Goal: Task Accomplishment & Management: Use online tool/utility

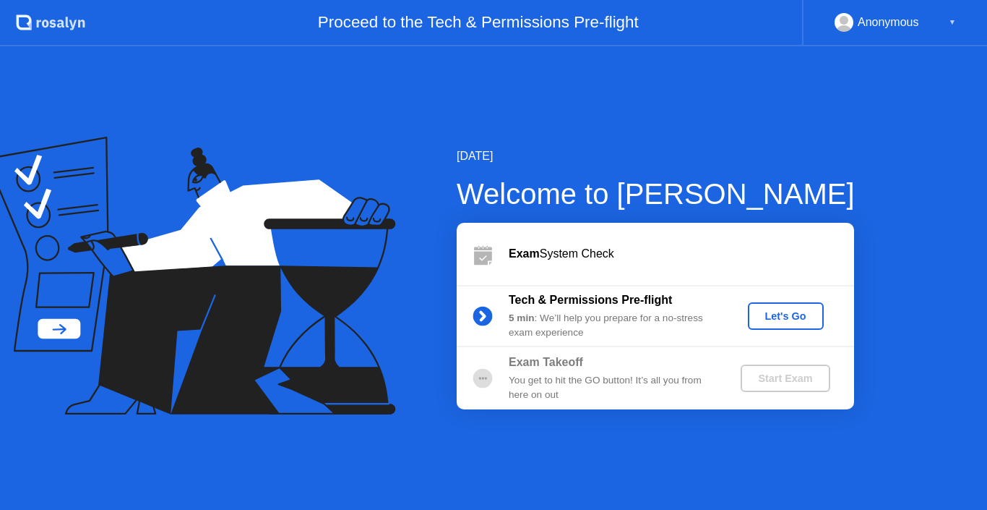
click at [789, 316] on div "Let's Go" at bounding box center [786, 316] width 64 height 12
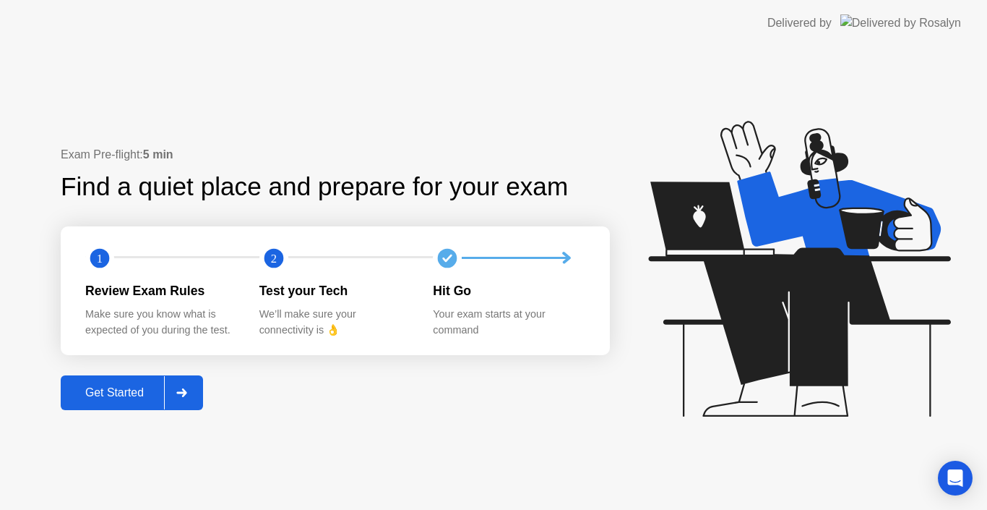
click at [192, 391] on div at bounding box center [181, 392] width 35 height 33
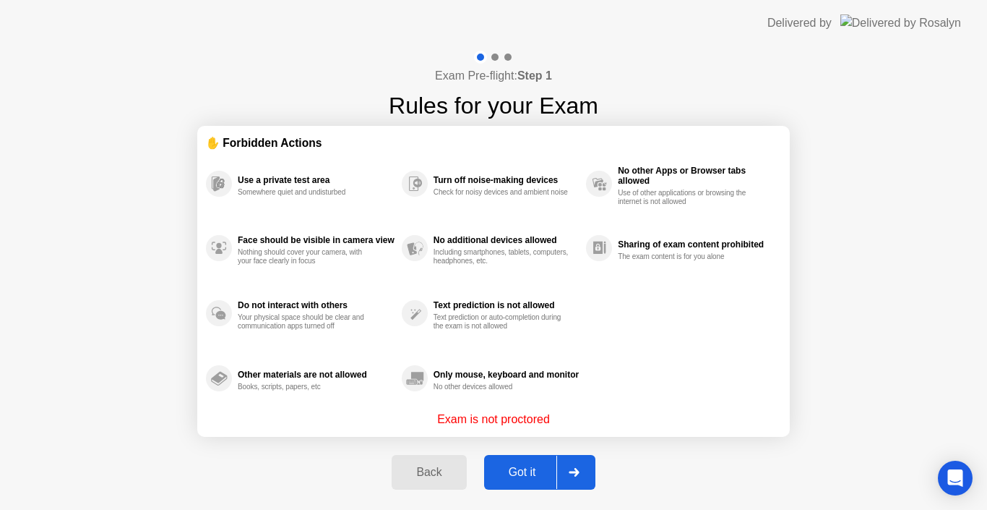
click at [593, 469] on button "Got it" at bounding box center [539, 472] width 111 height 35
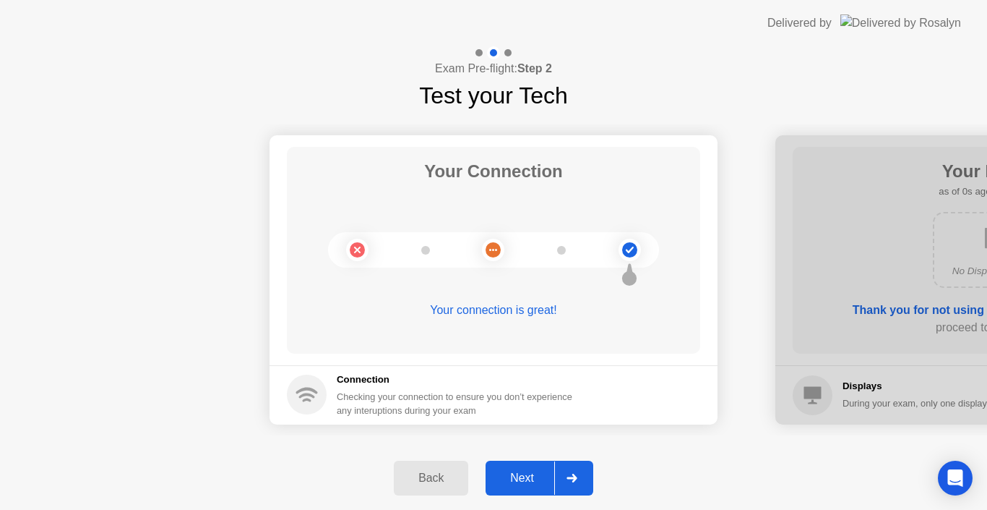
click at [585, 468] on div at bounding box center [571, 477] width 35 height 33
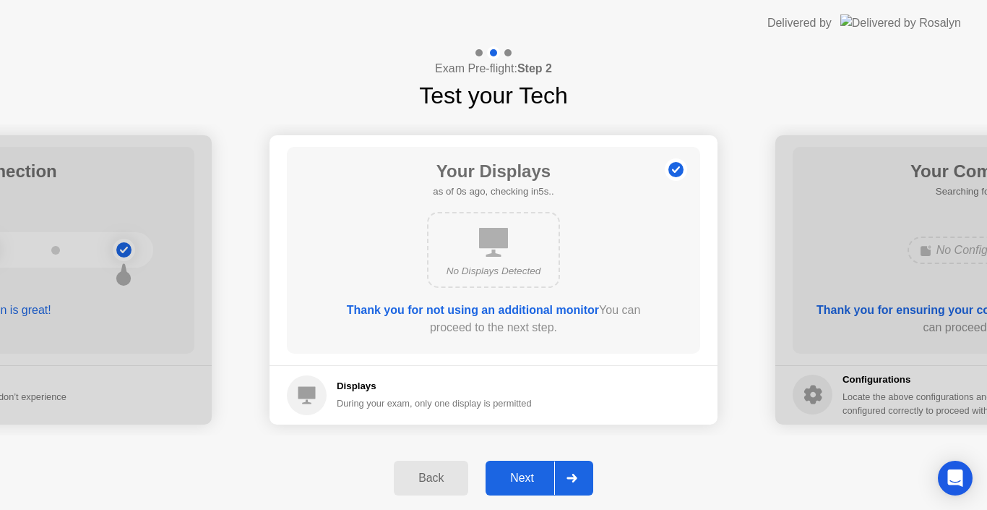
click at [585, 468] on div at bounding box center [571, 477] width 35 height 33
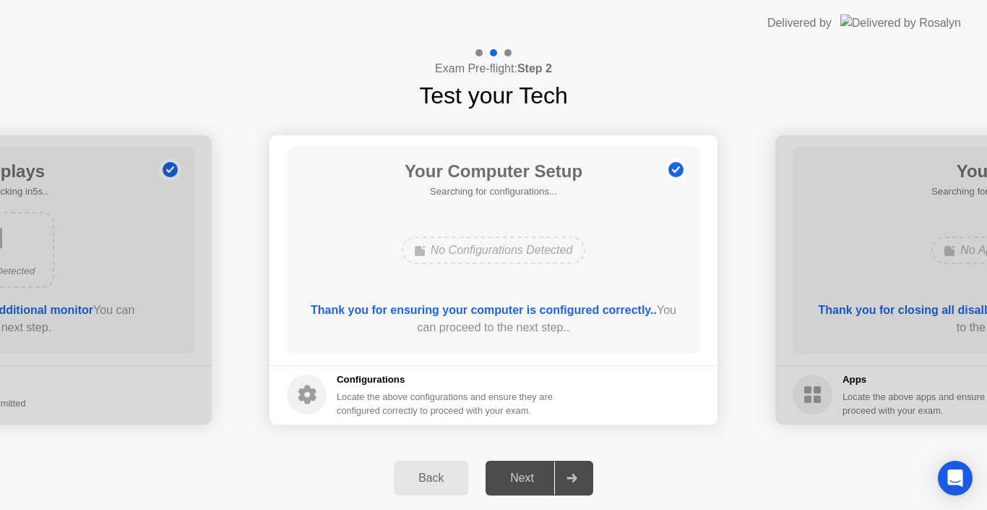
click at [585, 468] on div at bounding box center [571, 477] width 35 height 33
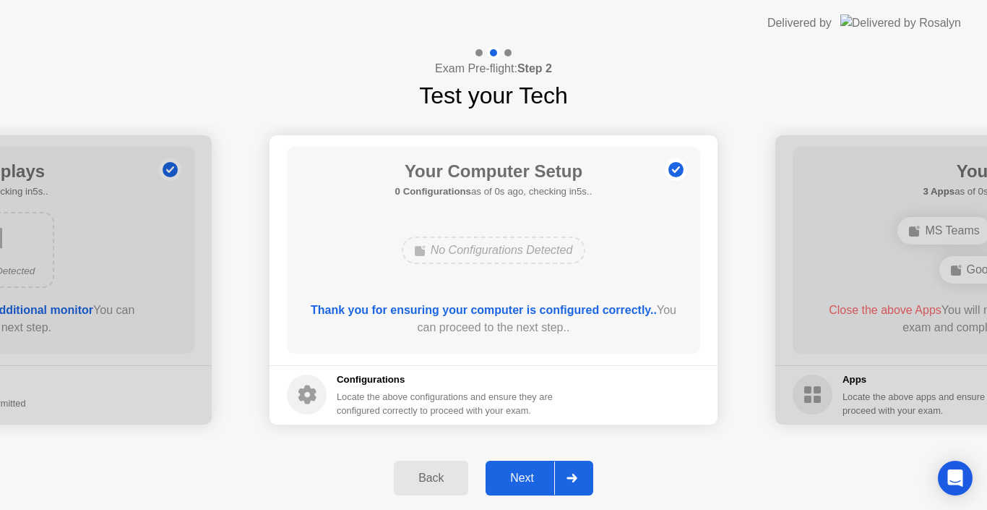
click at [537, 463] on button "Next" at bounding box center [540, 477] width 108 height 35
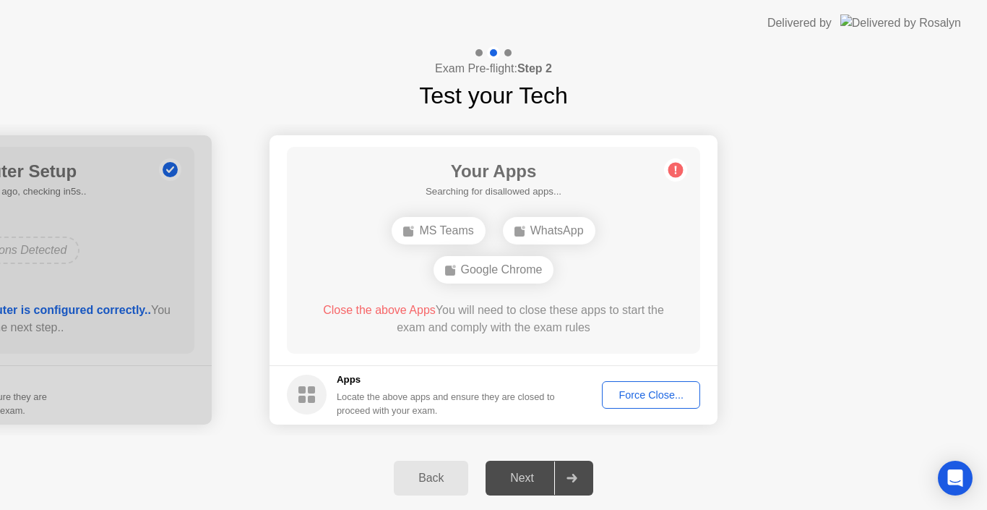
click at [635, 395] on div "Force Close..." at bounding box center [651, 395] width 88 height 12
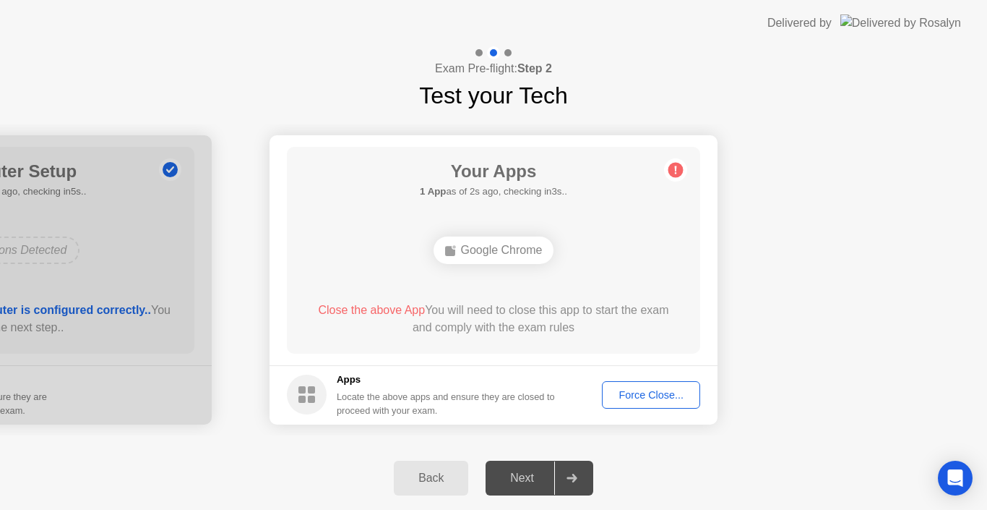
click at [614, 400] on div "Force Close..." at bounding box center [651, 395] width 88 height 12
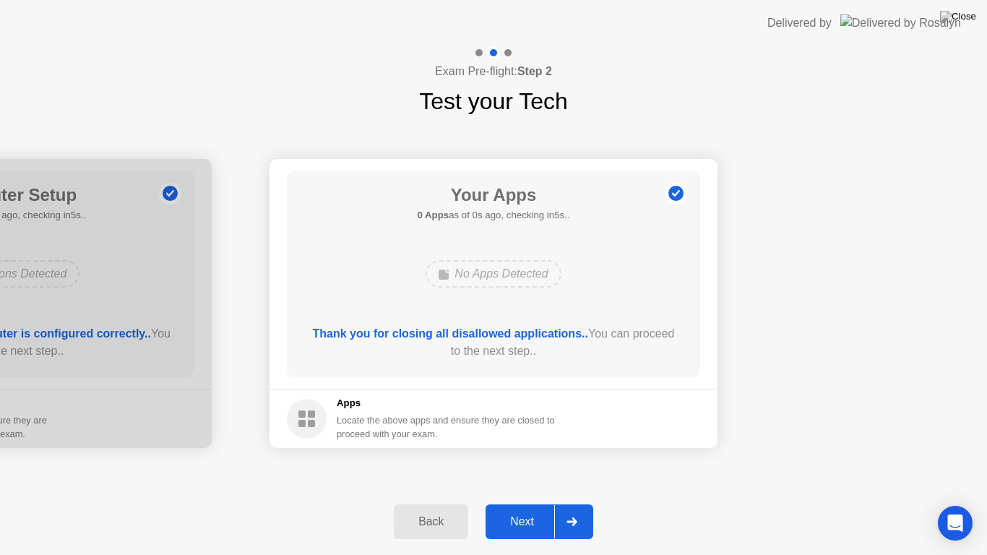
click at [538, 509] on div "Next" at bounding box center [522, 521] width 64 height 13
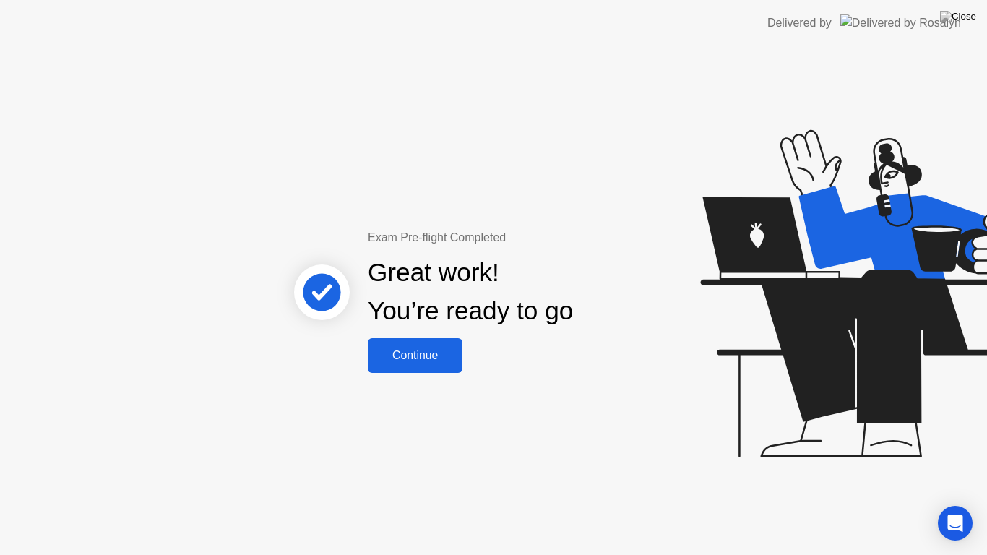
click at [434, 334] on div "Great work! You’re ready to go" at bounding box center [471, 292] width 390 height 92
click at [429, 356] on div "Continue" at bounding box center [415, 355] width 86 height 13
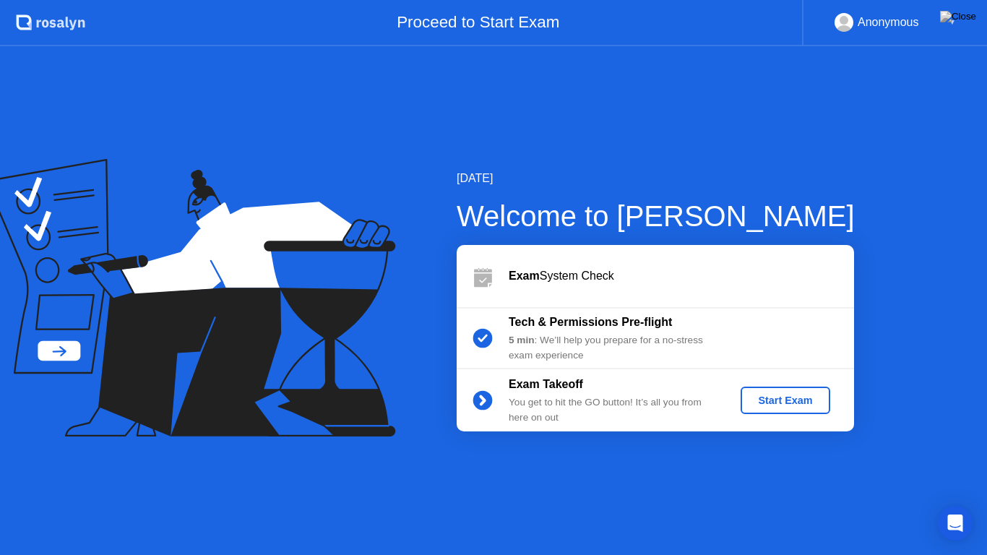
click at [767, 400] on div "Start Exam" at bounding box center [785, 401] width 77 height 12
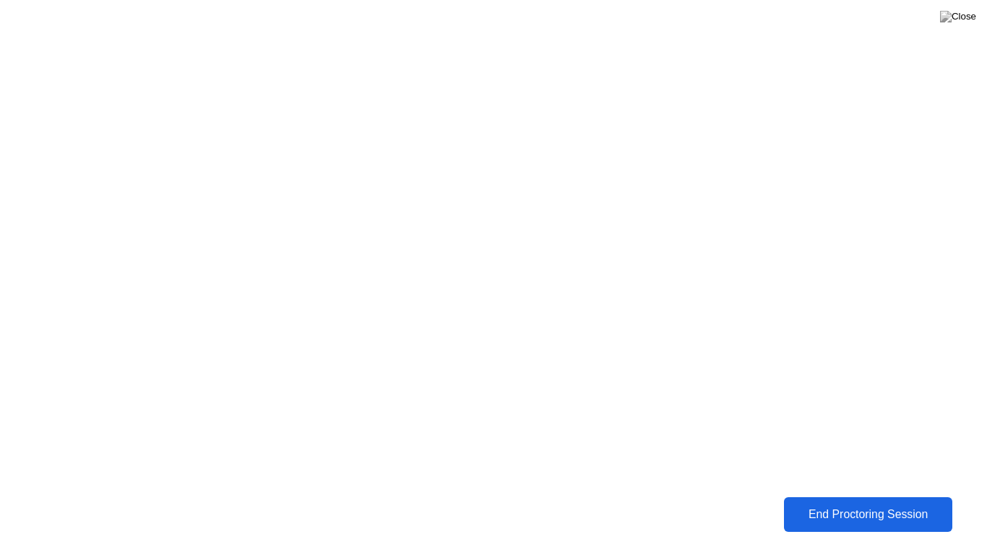
click at [847, 509] on div "End Proctoring Session" at bounding box center [869, 514] width 160 height 13
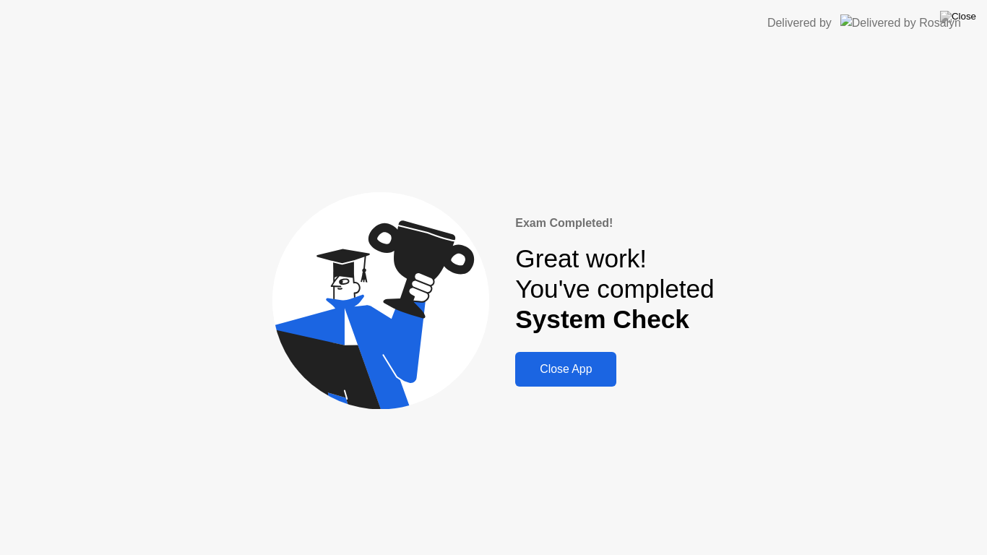
click at [593, 366] on div "Close App" at bounding box center [566, 369] width 93 height 13
